Goal: Task Accomplishment & Management: Manage account settings

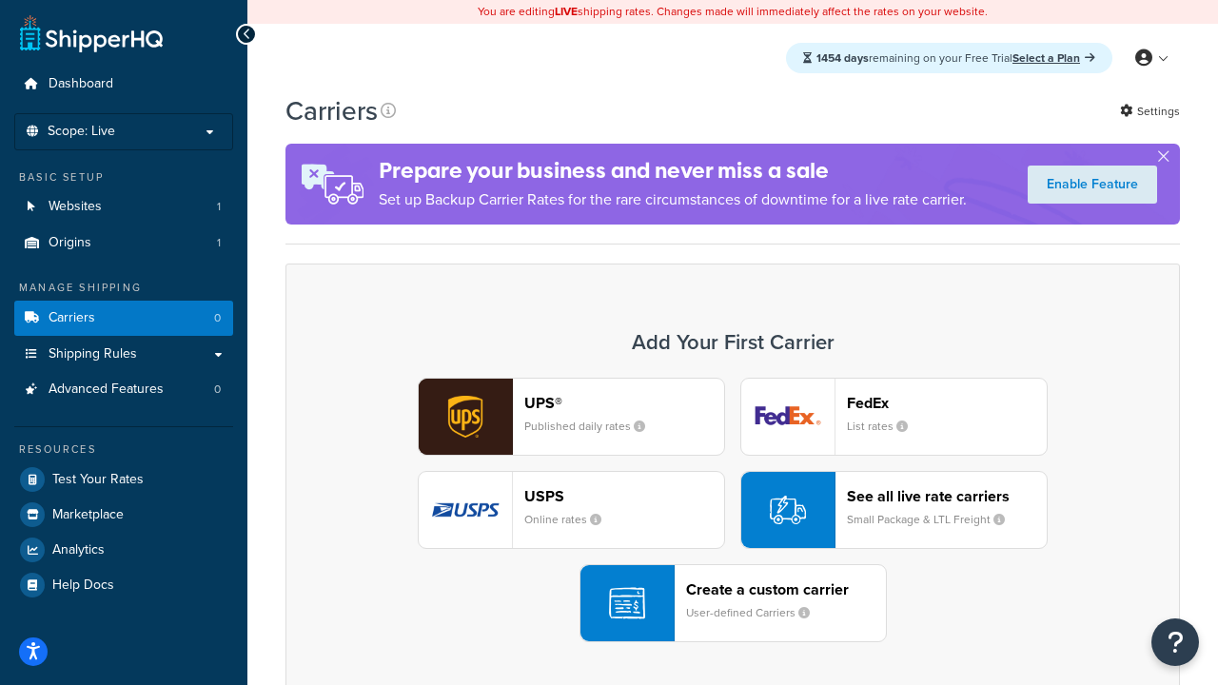
click at [733, 510] on div "UPS® Published daily rates FedEx List rates USPS Online rates See all live rate…" at bounding box center [732, 510] width 854 height 264
click at [947, 402] on header "FedEx" at bounding box center [947, 403] width 200 height 18
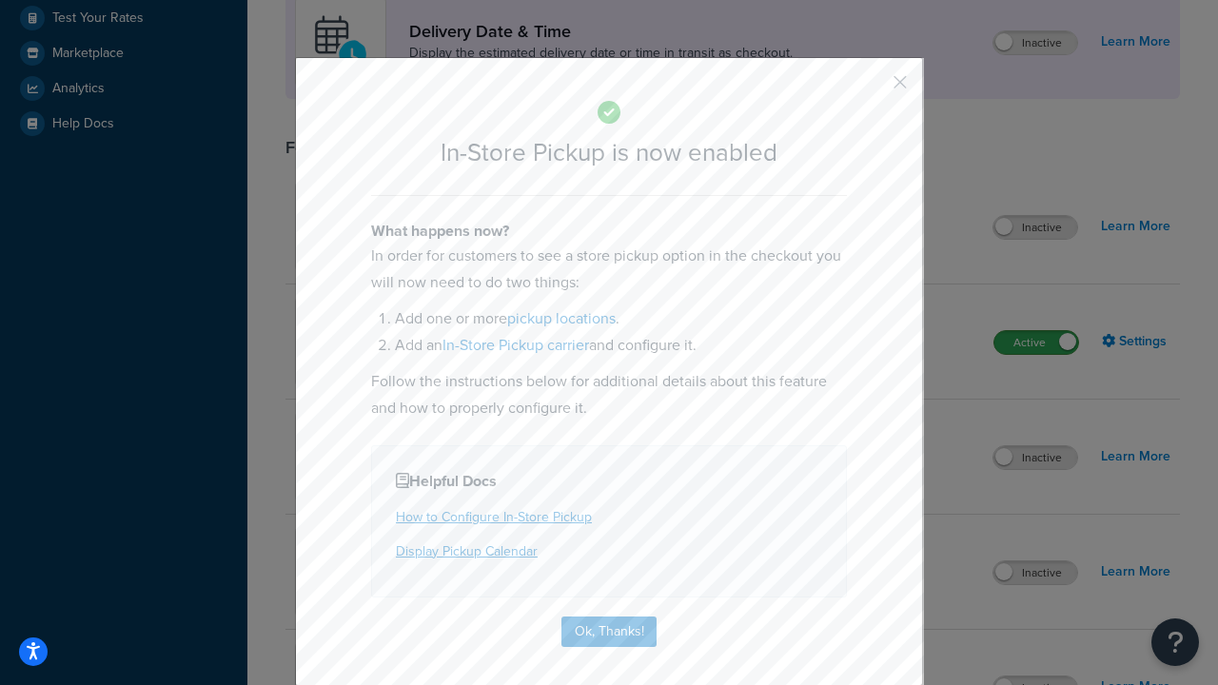
scroll to position [534, 0]
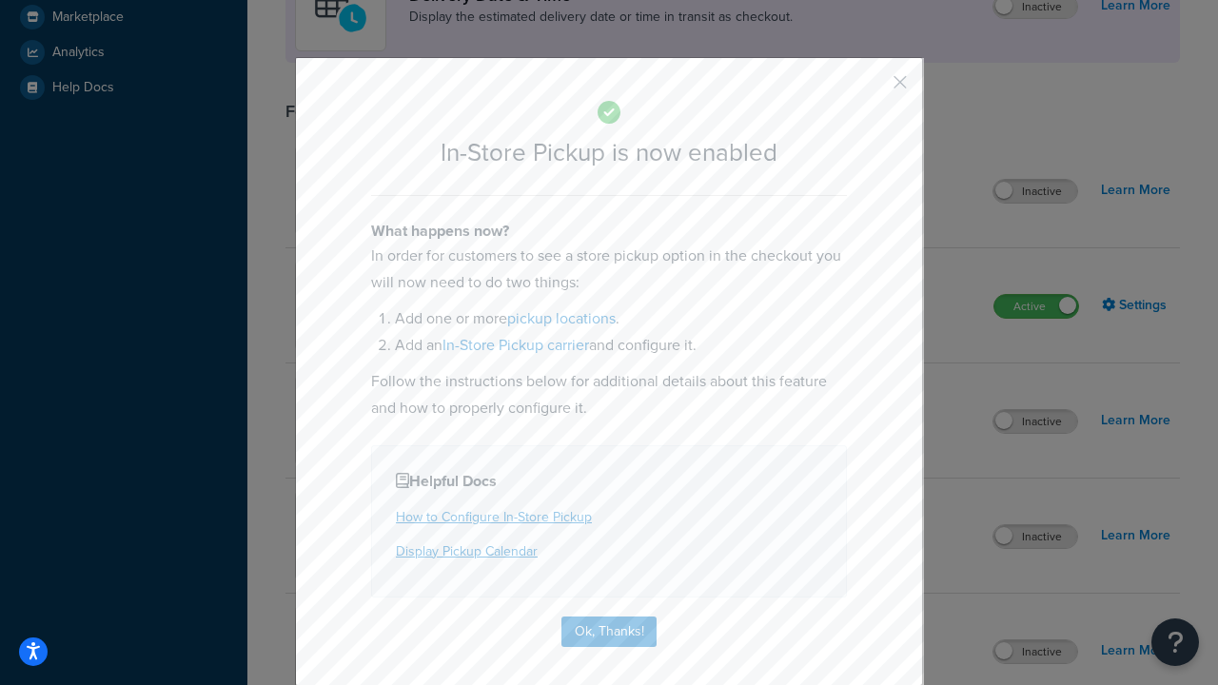
click at [871, 88] on button "button" at bounding box center [872, 89] width 5 height 5
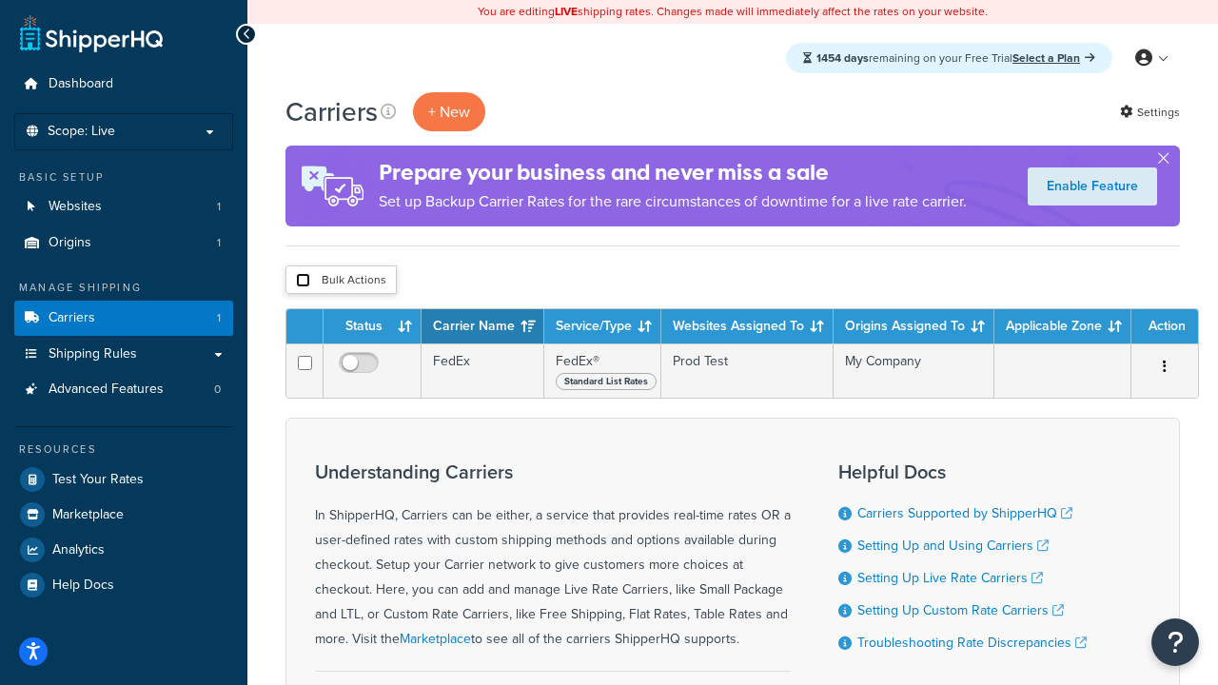
click at [303, 281] on input "checkbox" at bounding box center [303, 280] width 14 height 14
checkbox input "true"
click at [0, 0] on button "Delete" at bounding box center [0, 0] width 0 height 0
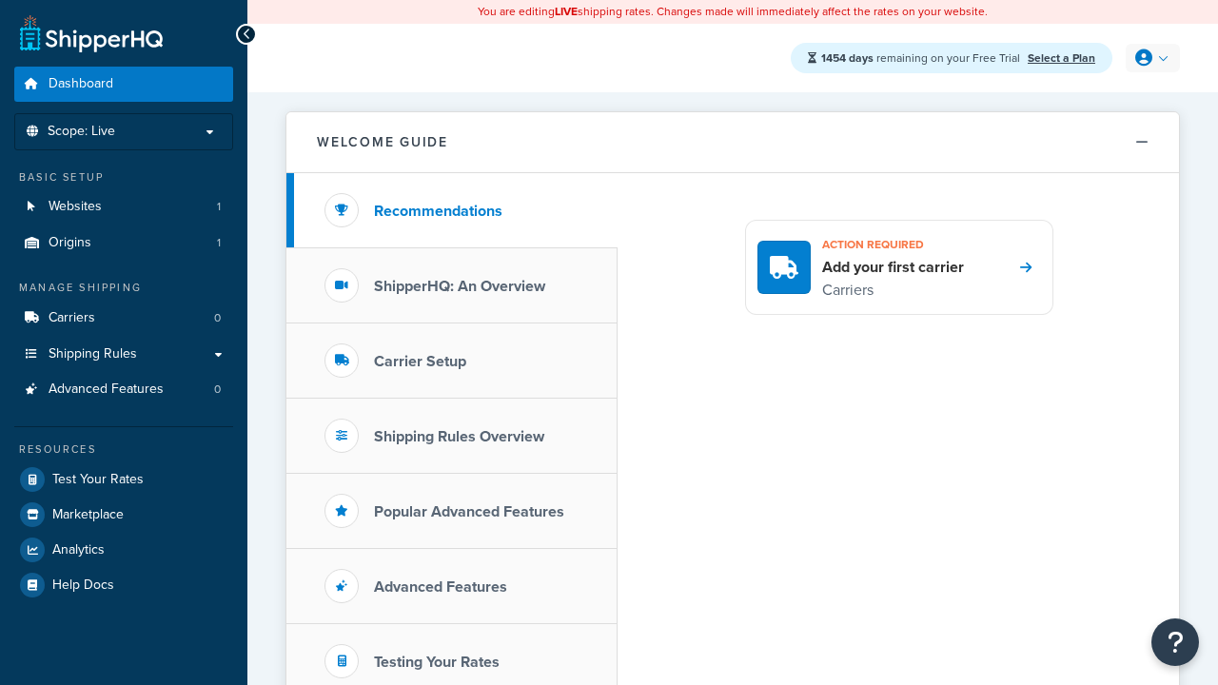
click at [1150, 58] on icon at bounding box center [1143, 57] width 17 height 17
click at [0, 0] on span "My Profile" at bounding box center [0, 0] width 0 height 0
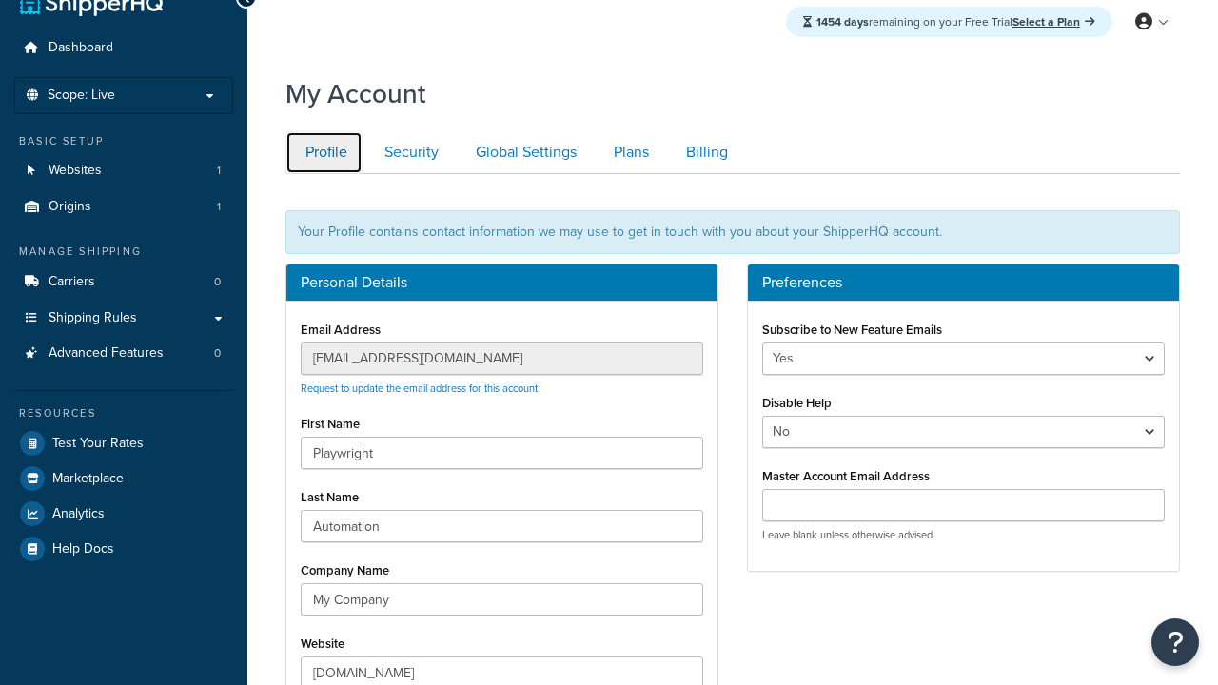
click at [323, 174] on link "Profile" at bounding box center [323, 152] width 77 height 43
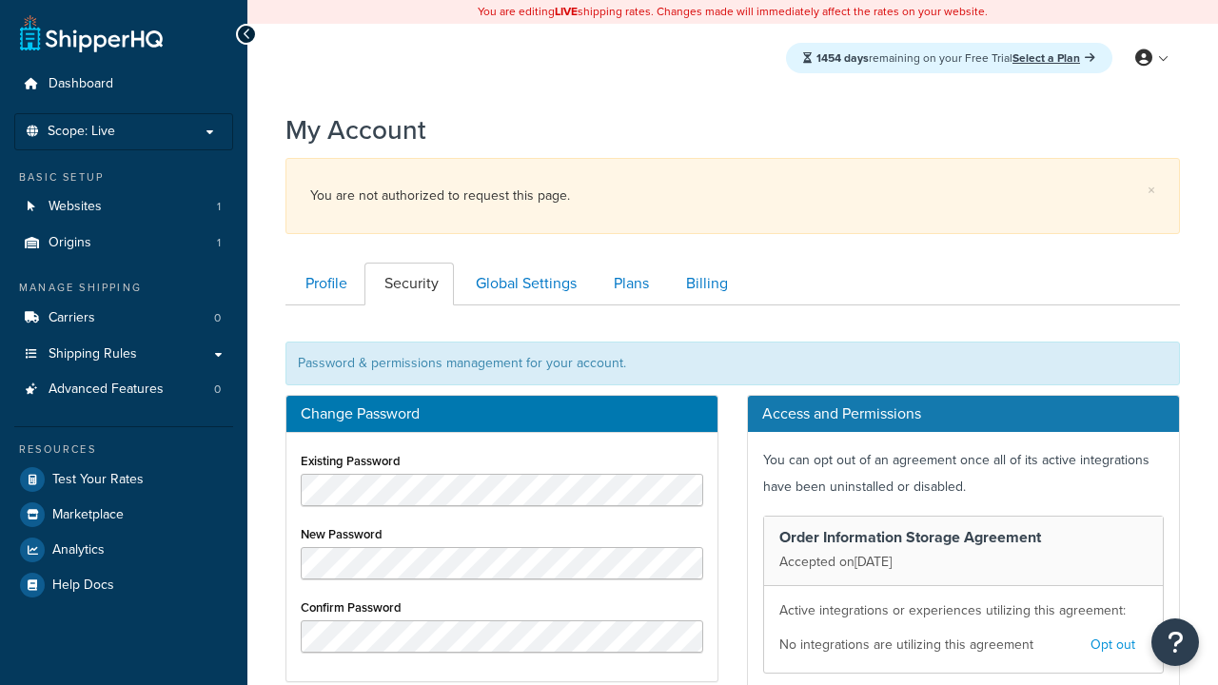
scroll to position [305, 0]
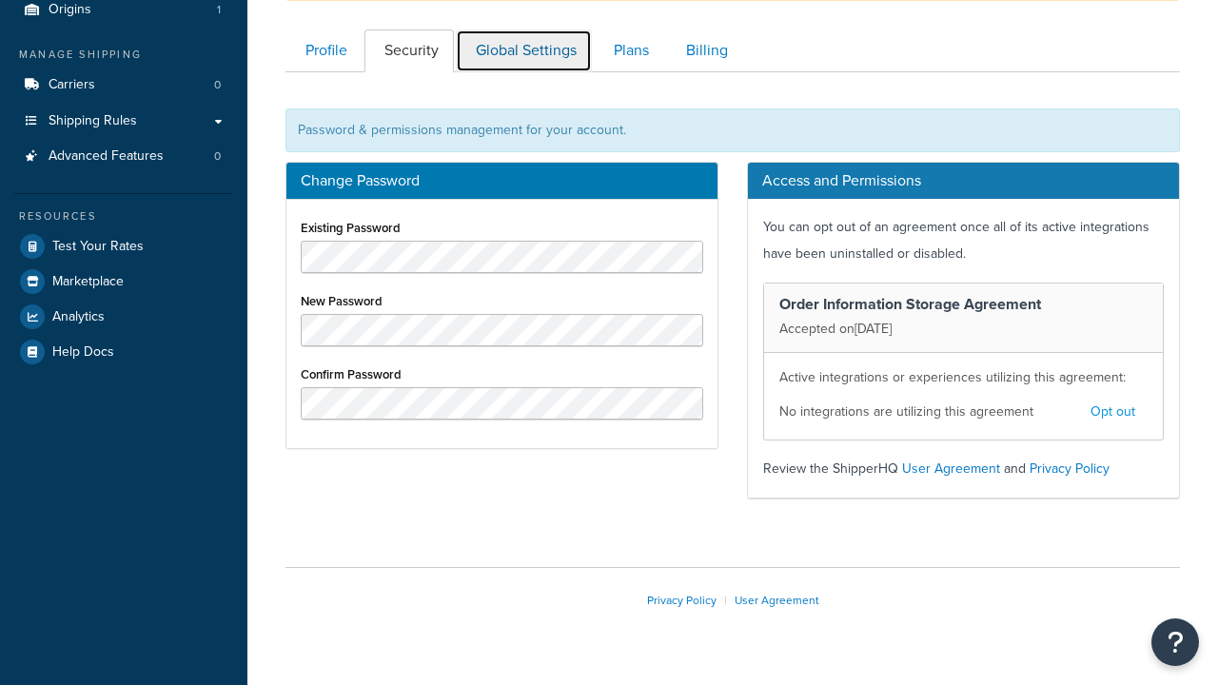
click at [523, 68] on link "Global Settings" at bounding box center [524, 50] width 136 height 43
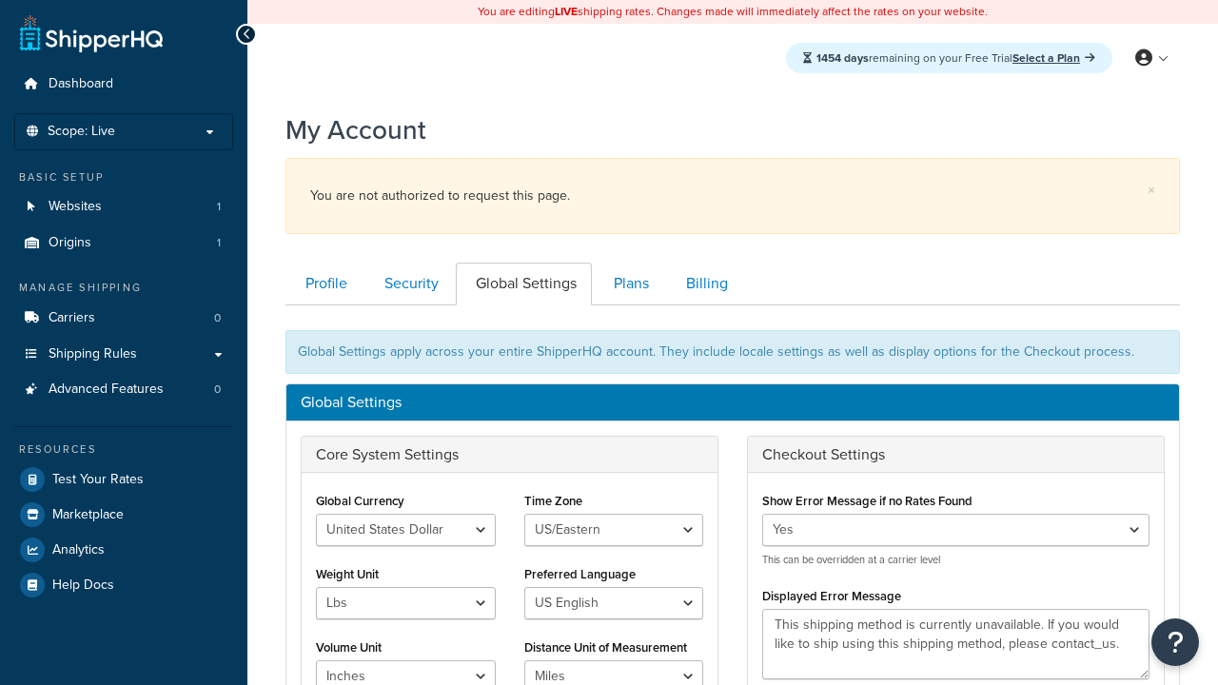
scroll to position [305, 0]
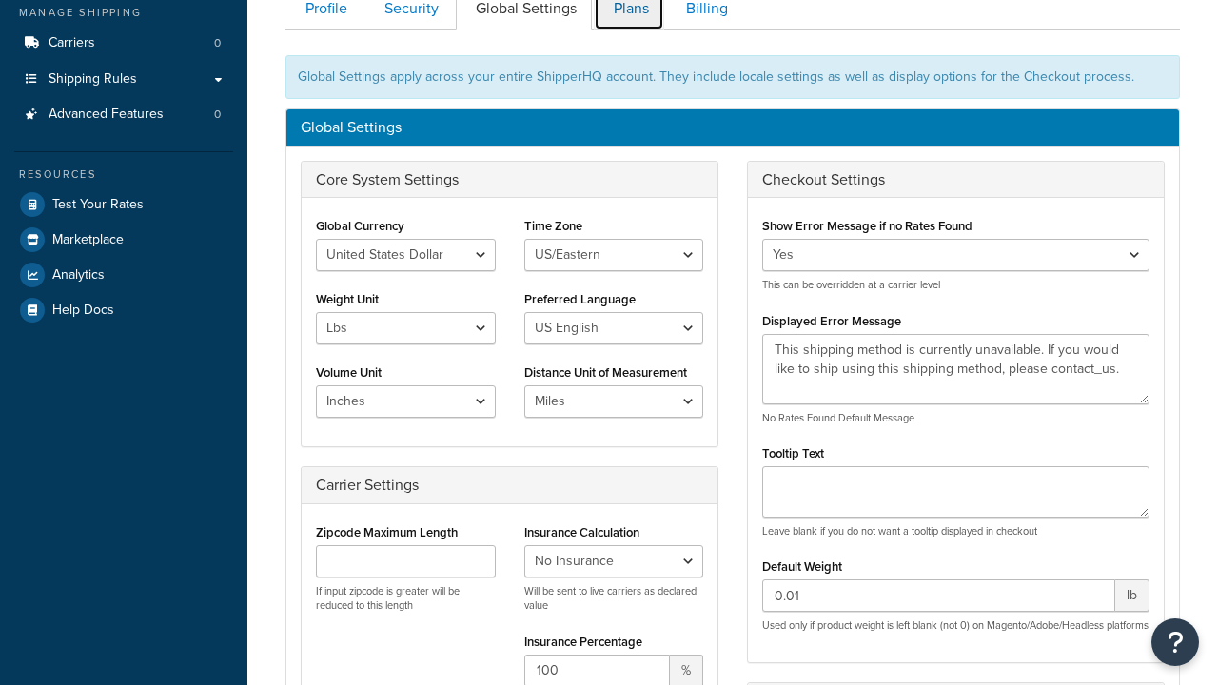
click at [629, 21] on link "Plans" at bounding box center [629, 9] width 70 height 43
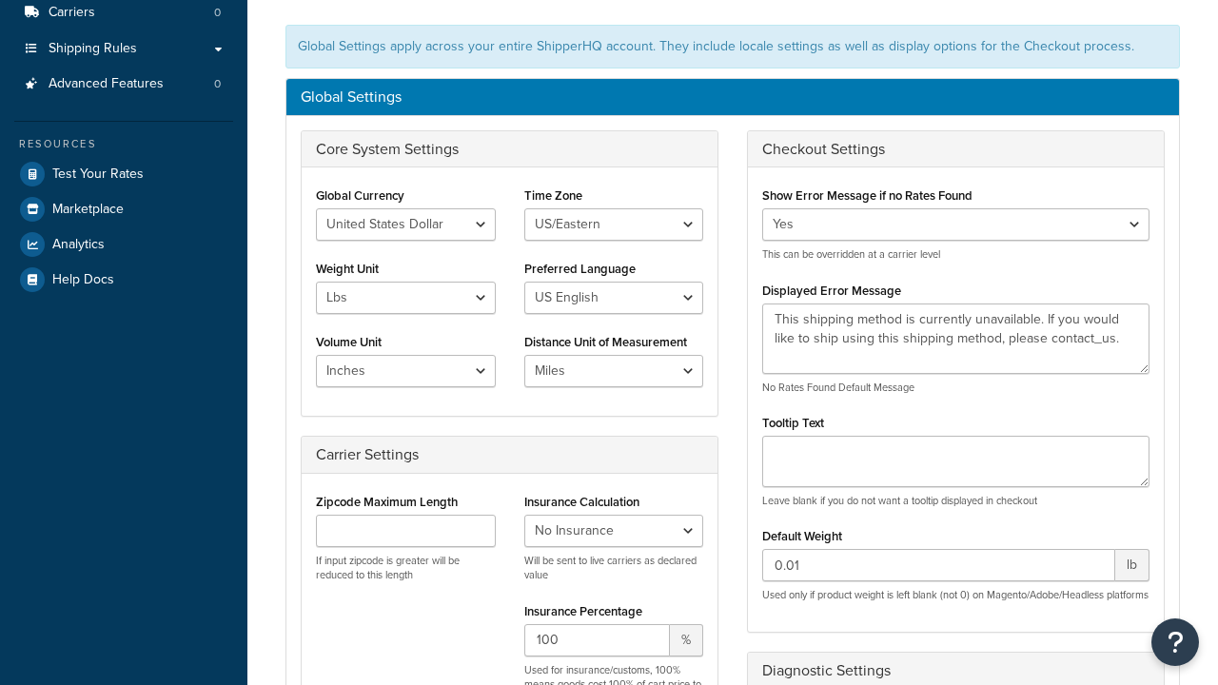
scroll to position [305, 0]
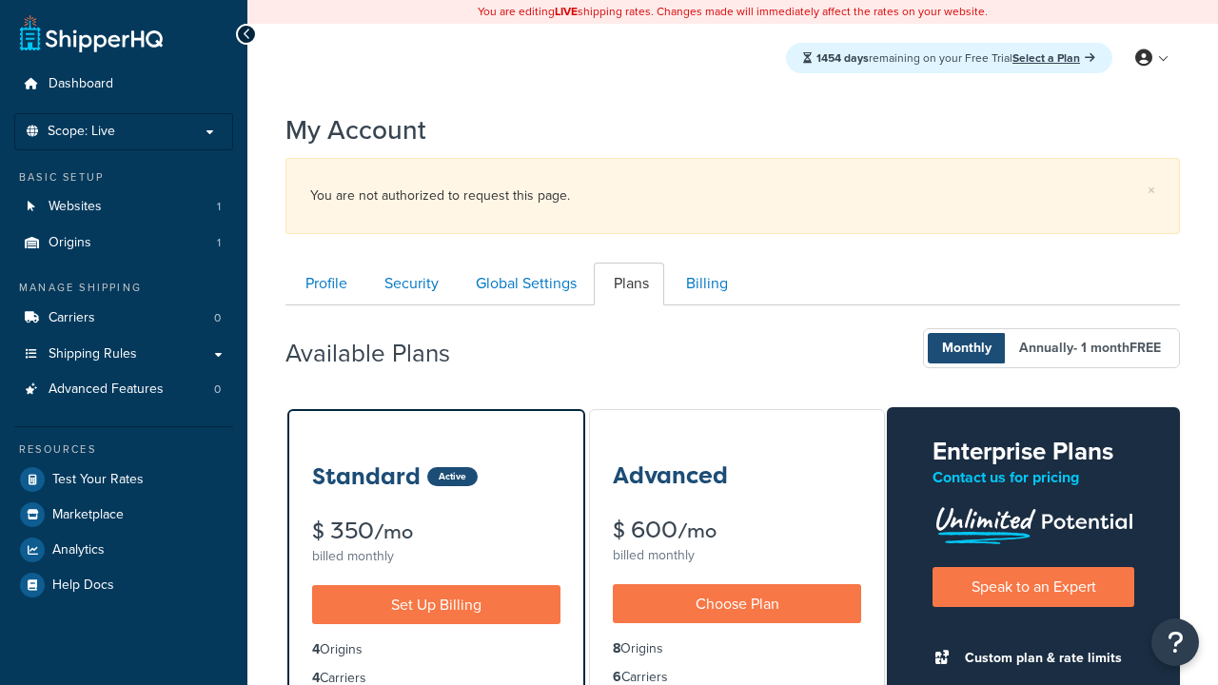
scroll to position [305, 0]
